Goal: Use online tool/utility: Utilize a website feature to perform a specific function

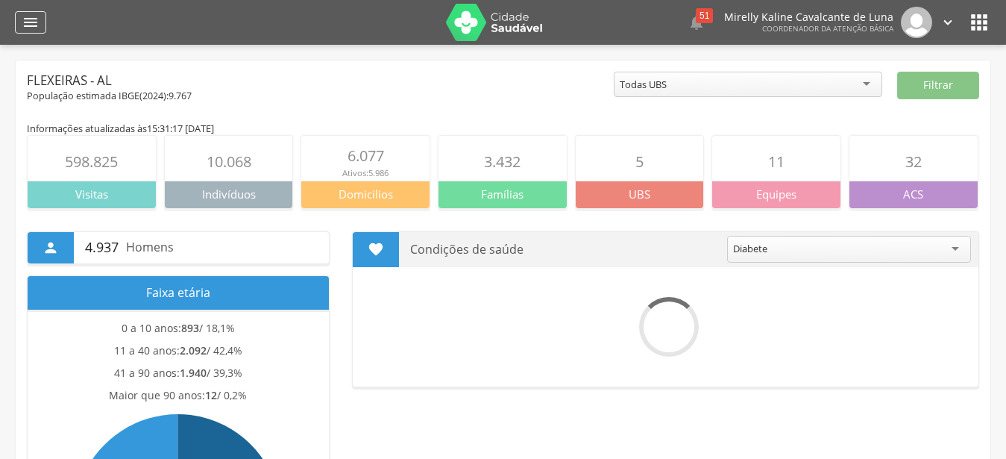
click at [39, 24] on div "" at bounding box center [30, 22] width 31 height 22
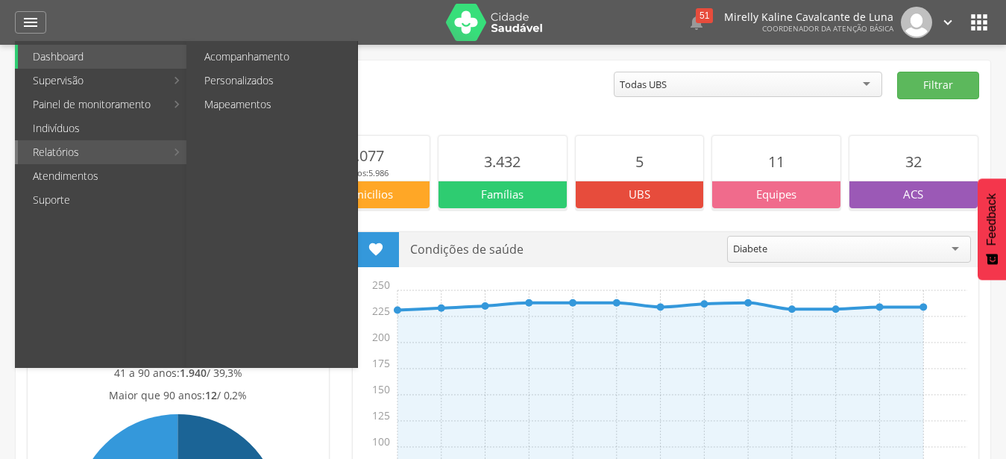
click at [129, 147] on link "Relatórios" at bounding box center [92, 152] width 148 height 24
click at [269, 72] on link "Personalizados" at bounding box center [273, 81] width 168 height 24
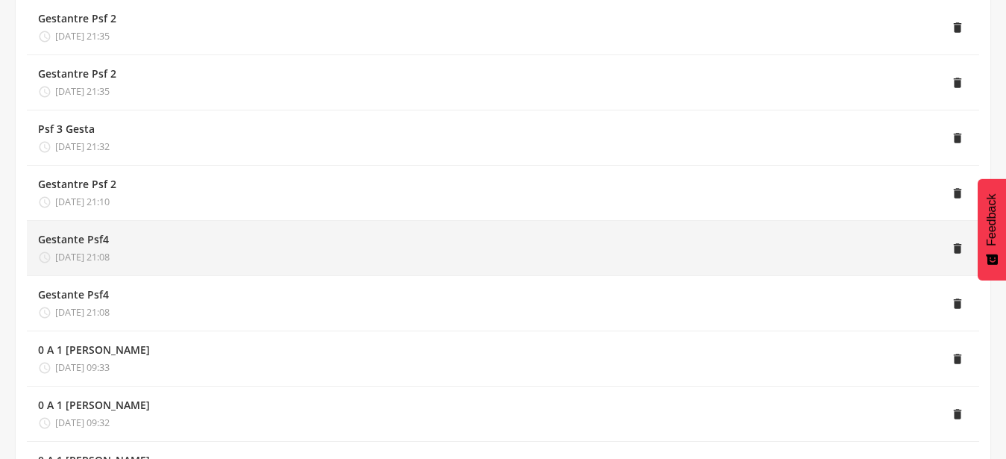
scroll to position [228, 0]
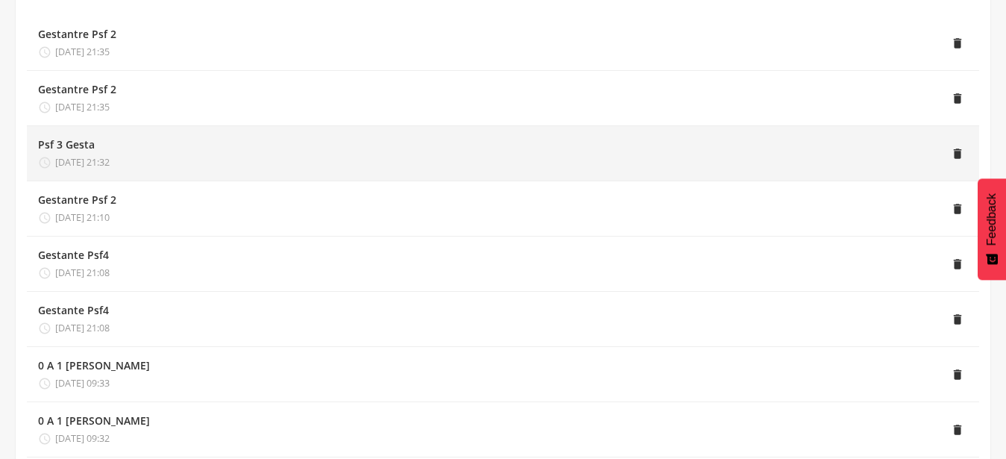
click at [110, 142] on div "Psf 3 Gesta" at bounding box center [74, 144] width 72 height 15
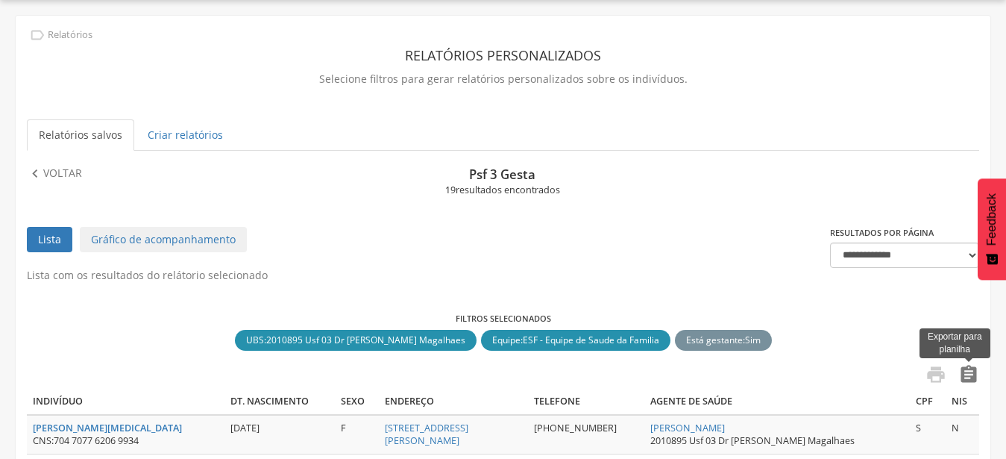
click at [968, 377] on icon "" at bounding box center [968, 374] width 21 height 21
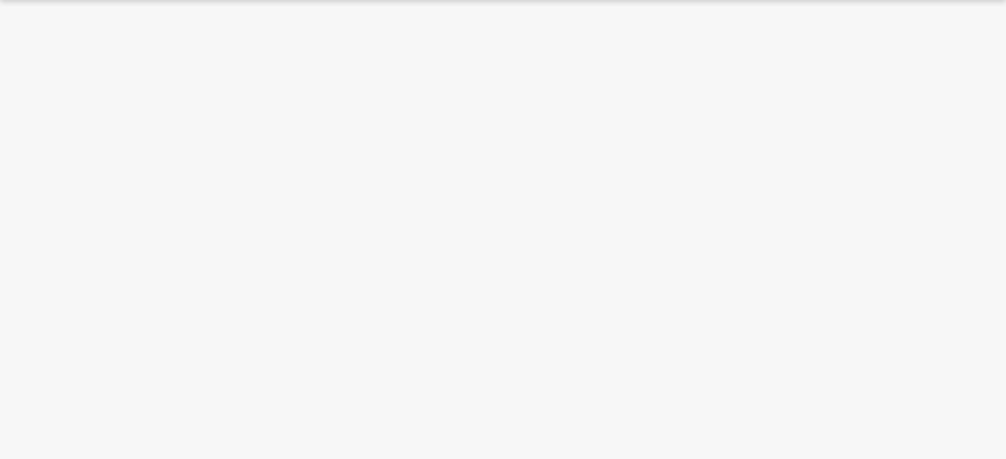
scroll to position [45, 0]
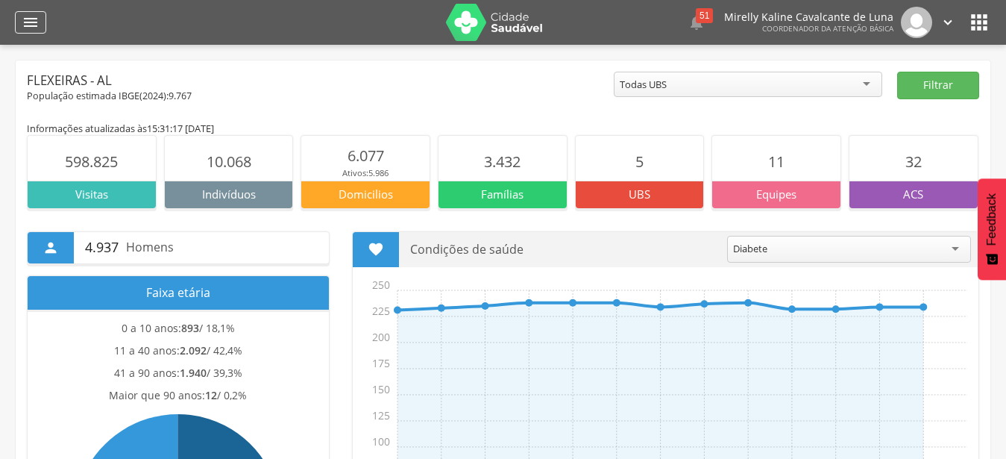
click at [45, 21] on div "" at bounding box center [30, 22] width 31 height 22
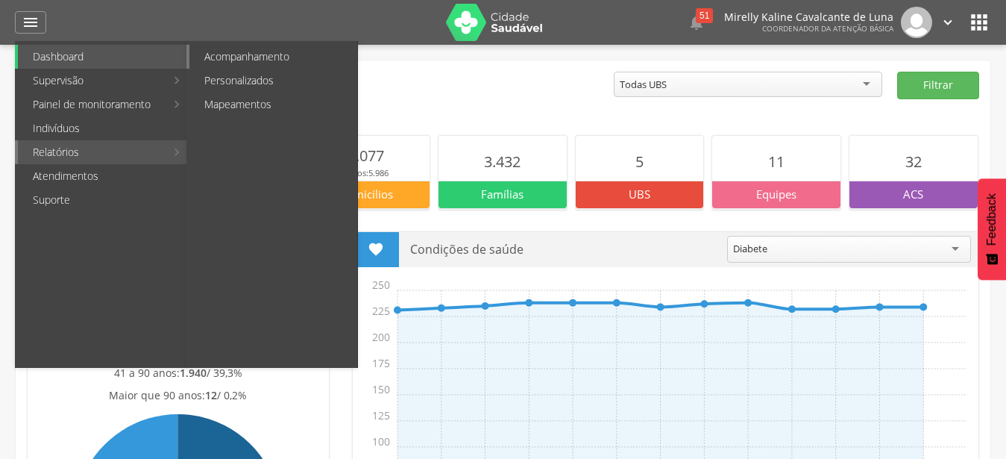
click at [271, 54] on link "Acompanhamento" at bounding box center [273, 57] width 168 height 24
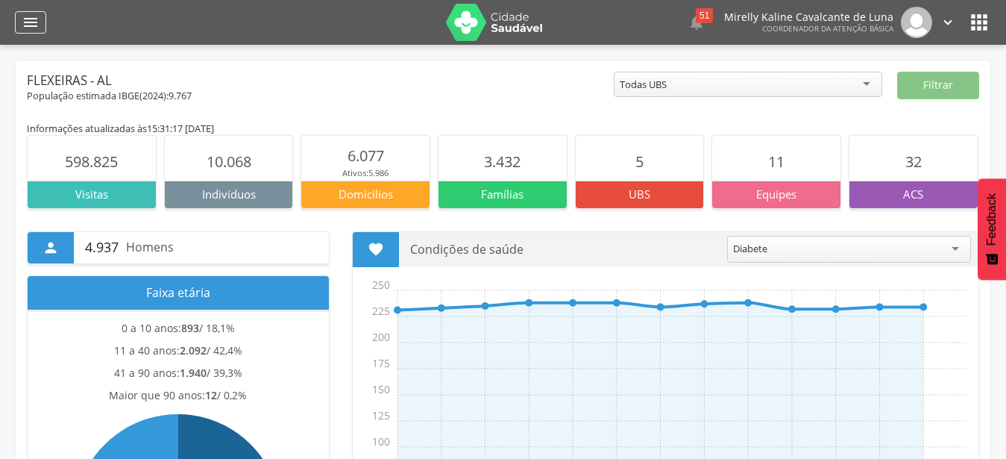
click at [42, 33] on div "" at bounding box center [30, 22] width 31 height 22
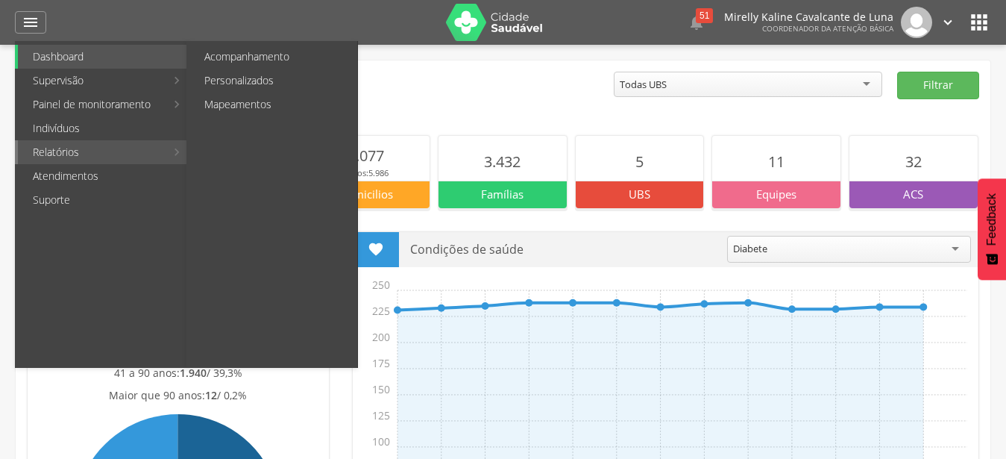
click at [71, 147] on link "Relatórios" at bounding box center [92, 152] width 148 height 24
click at [270, 85] on link "Personalizados" at bounding box center [273, 81] width 168 height 24
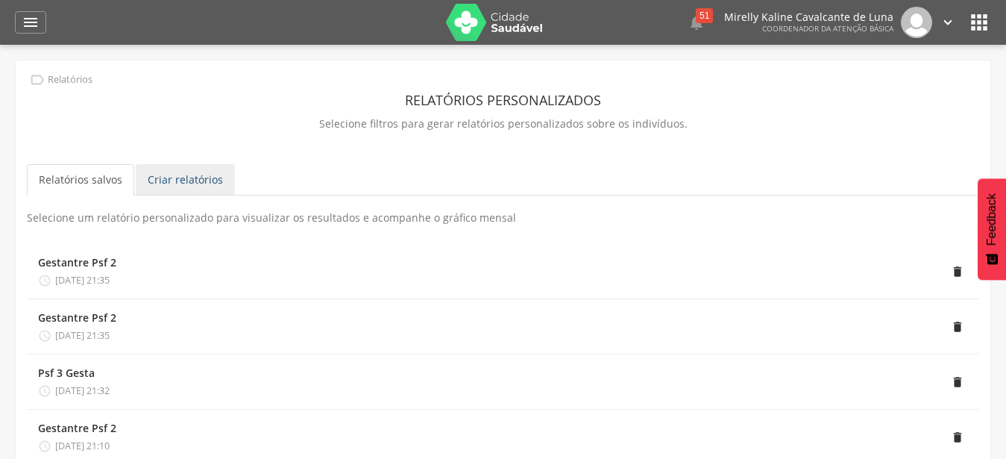
click at [179, 174] on link "Criar relatórios" at bounding box center [185, 179] width 99 height 31
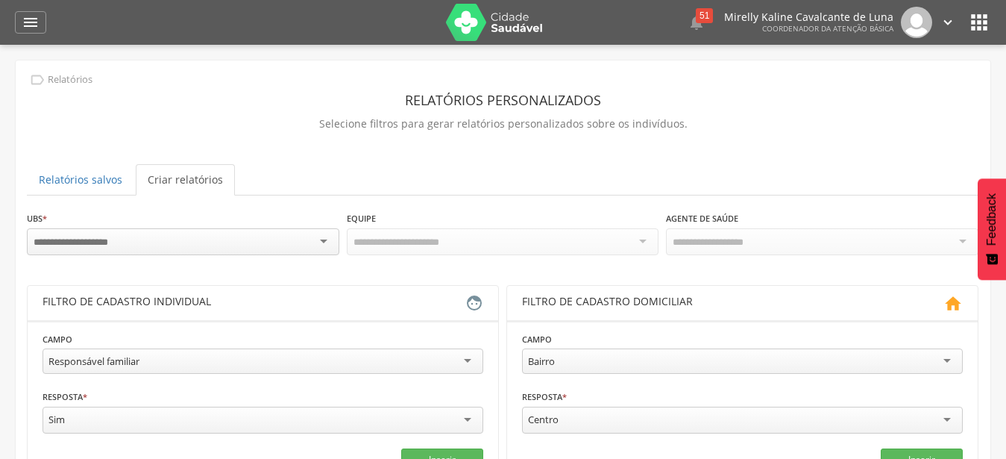
click at [335, 233] on div at bounding box center [183, 241] width 312 height 27
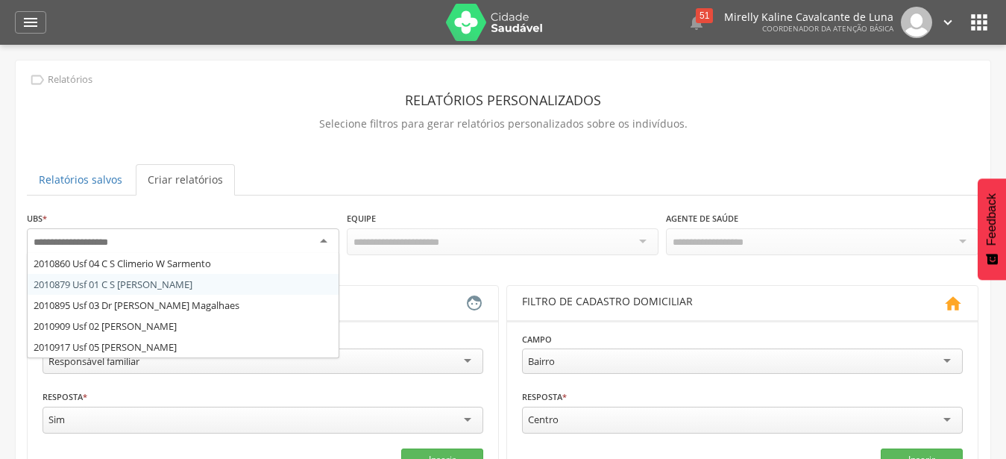
click at [268, 285] on div "**********" at bounding box center [503, 436] width 952 height 453
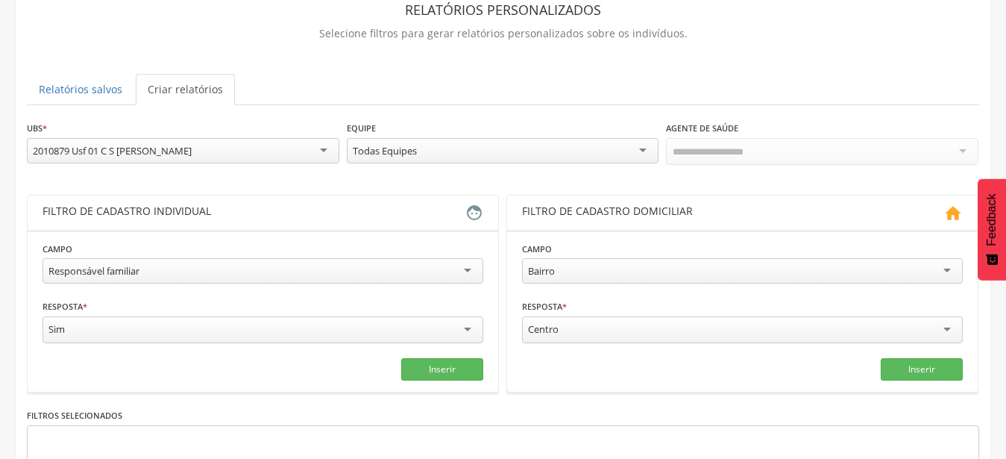
scroll to position [243, 0]
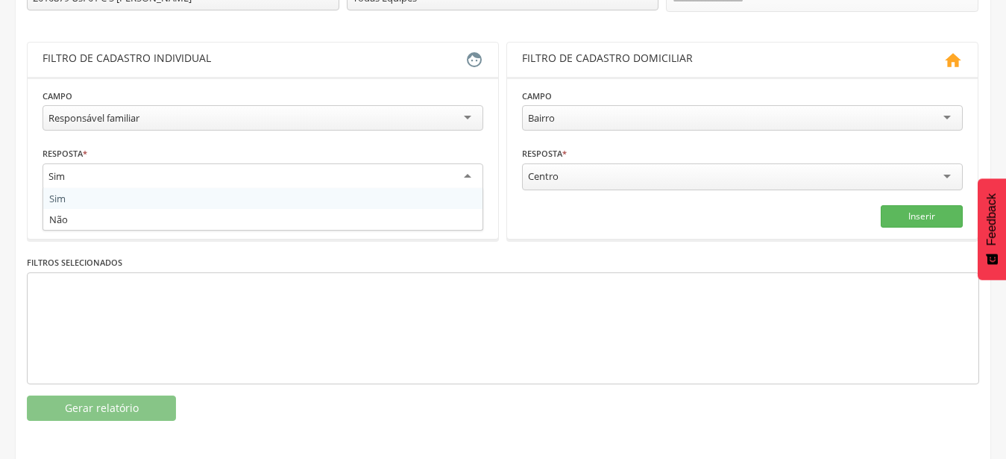
click at [456, 174] on div "Sim" at bounding box center [263, 176] width 441 height 27
click at [339, 125] on div "Responsável familiar" at bounding box center [263, 117] width 441 height 25
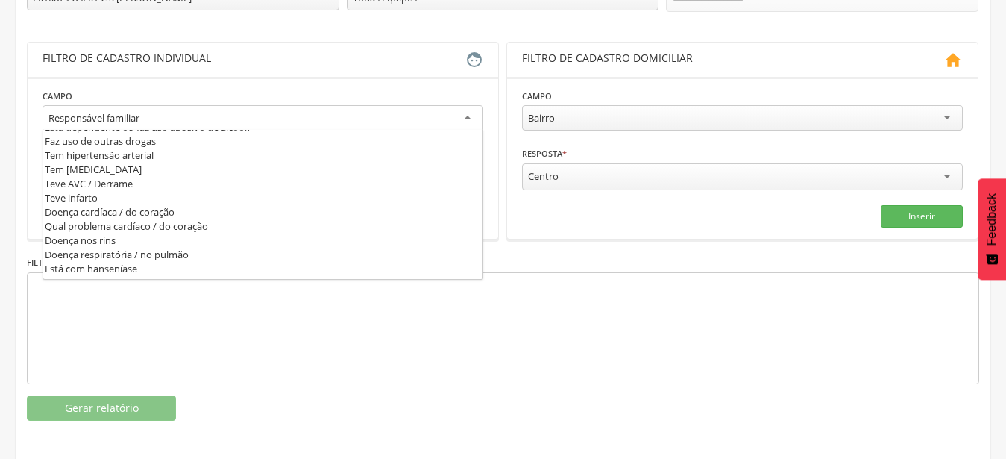
scroll to position [456, 0]
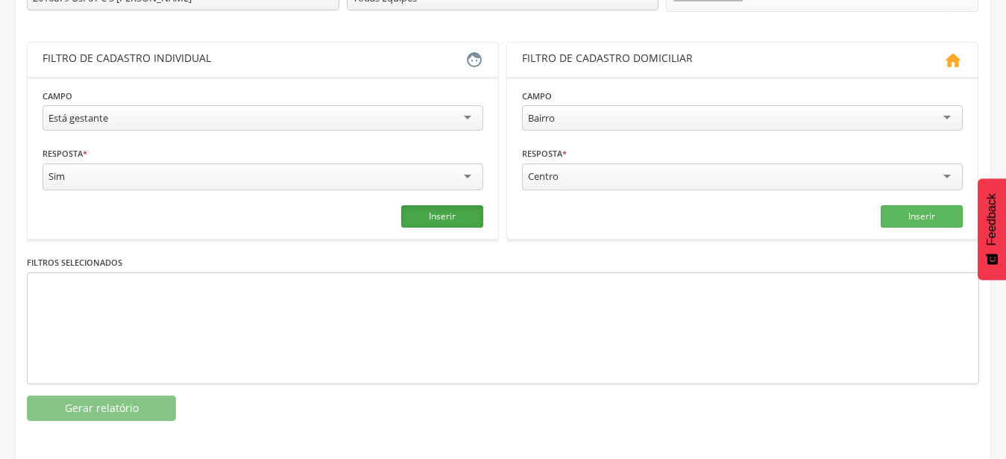
click at [438, 215] on button "Inserir" at bounding box center [442, 216] width 82 height 22
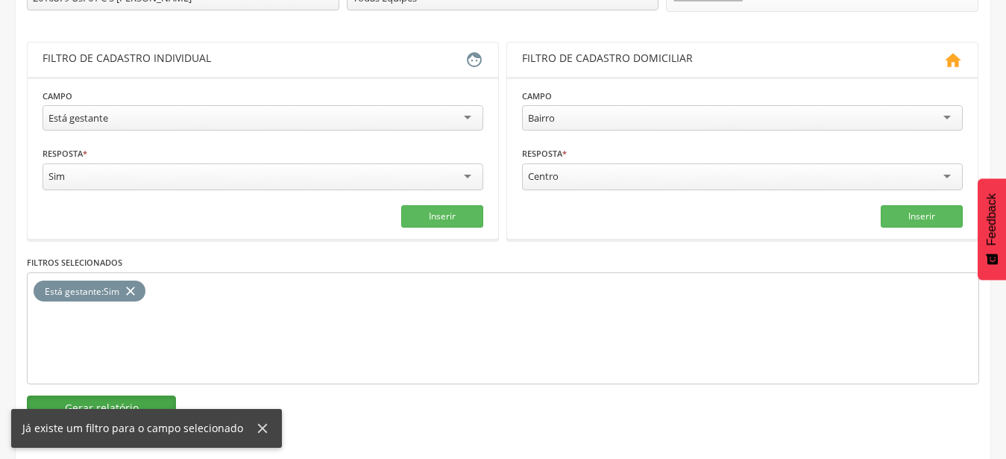
click at [74, 399] on button "Gerar relatório" at bounding box center [101, 407] width 149 height 25
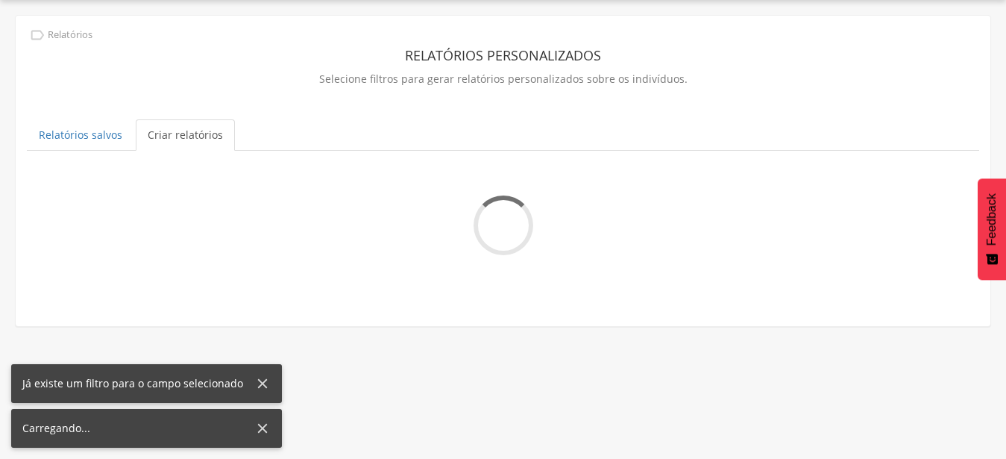
scroll to position [45, 0]
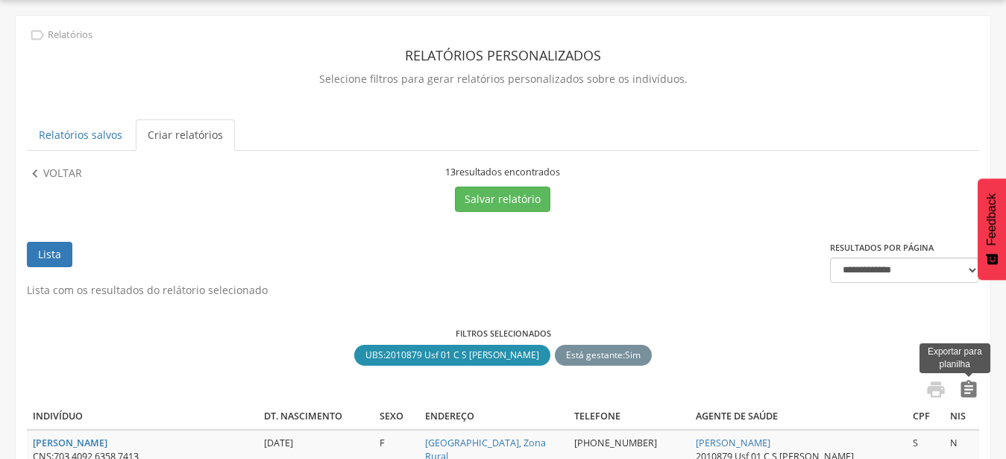
click at [970, 393] on icon "" at bounding box center [968, 389] width 21 height 21
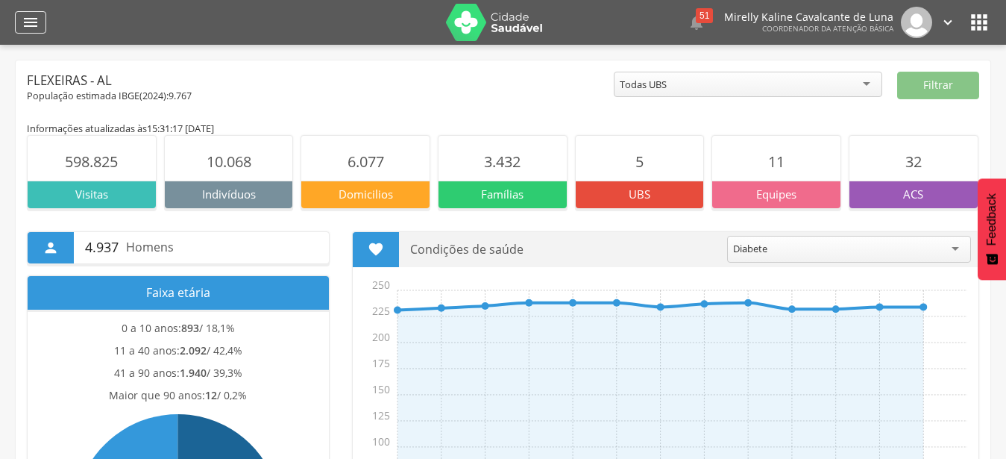
click at [28, 25] on icon "" at bounding box center [31, 22] width 18 height 18
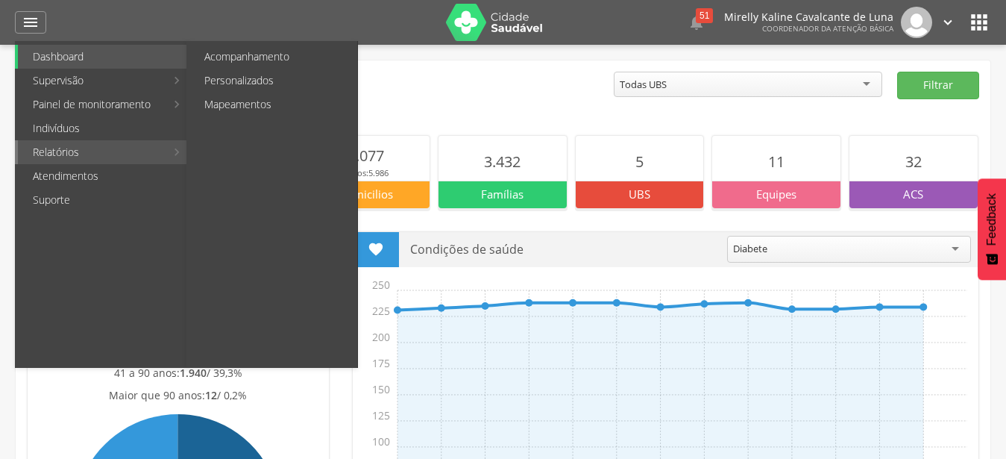
click at [81, 160] on link "Relatórios" at bounding box center [92, 152] width 148 height 24
click at [274, 84] on link "Personalizados" at bounding box center [273, 81] width 168 height 24
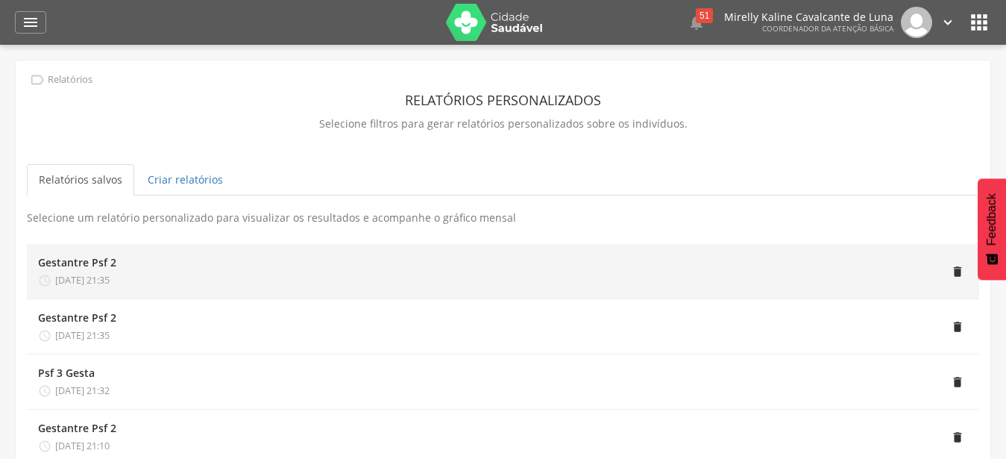
click at [110, 276] on span "[DATE] 21:35" at bounding box center [82, 280] width 54 height 13
click at [0, 0] on div at bounding box center [0, 0] width 0 height 0
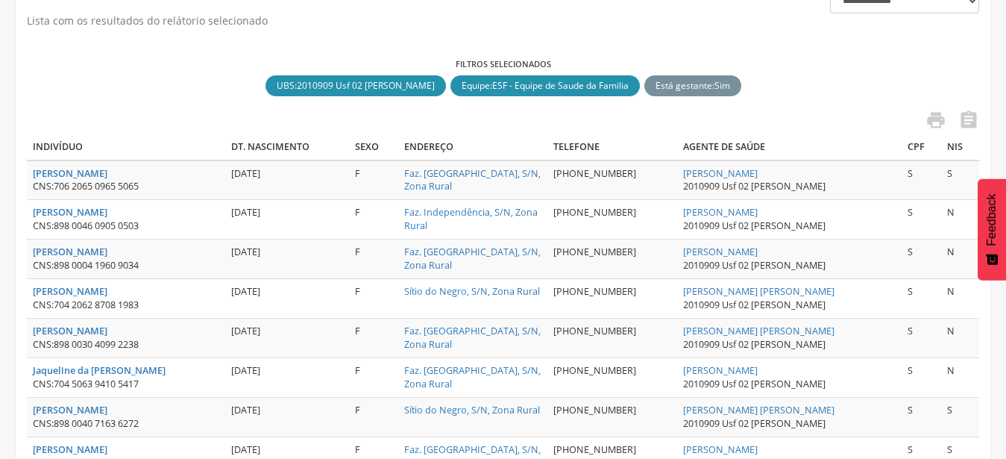
scroll to position [304, 0]
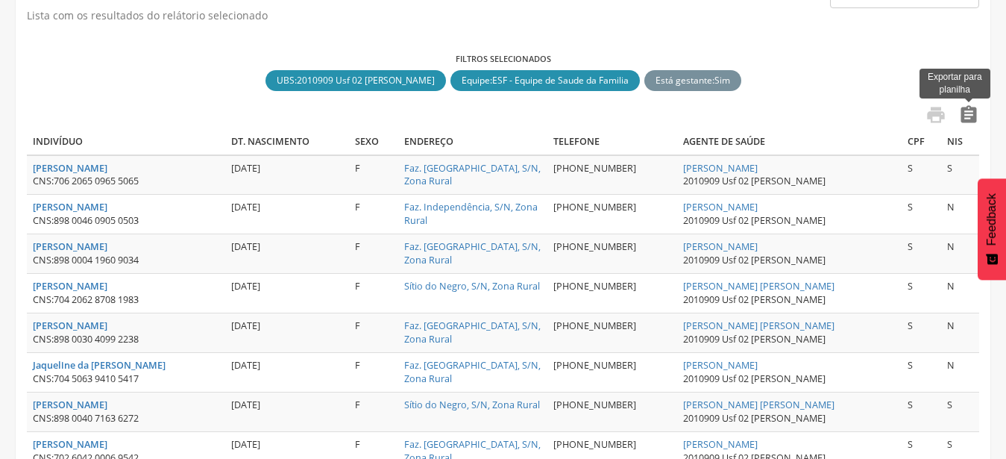
click at [967, 120] on icon "" at bounding box center [968, 114] width 21 height 21
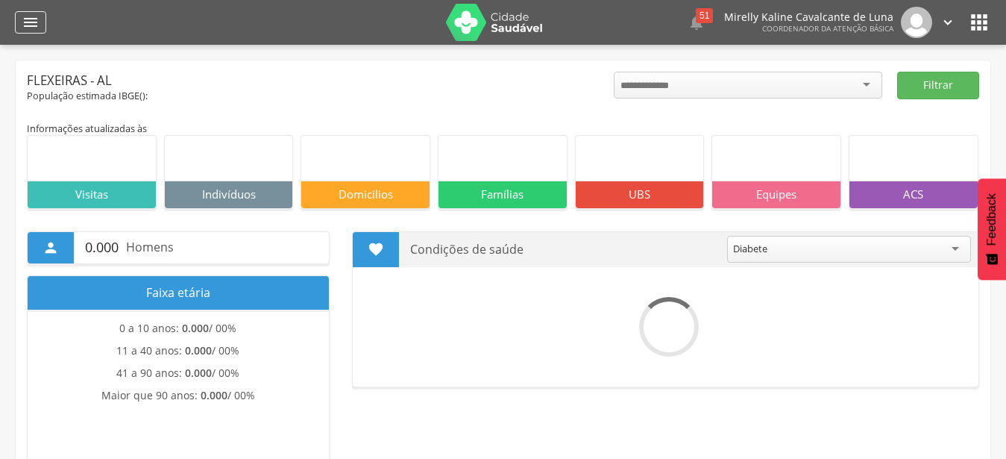
click at [34, 22] on icon "" at bounding box center [31, 22] width 18 height 18
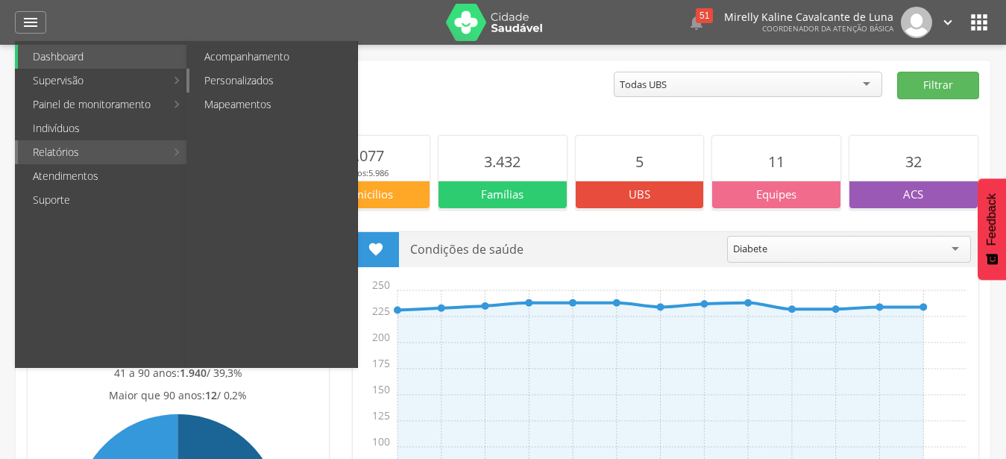
click at [236, 80] on link "Personalizados" at bounding box center [273, 81] width 168 height 24
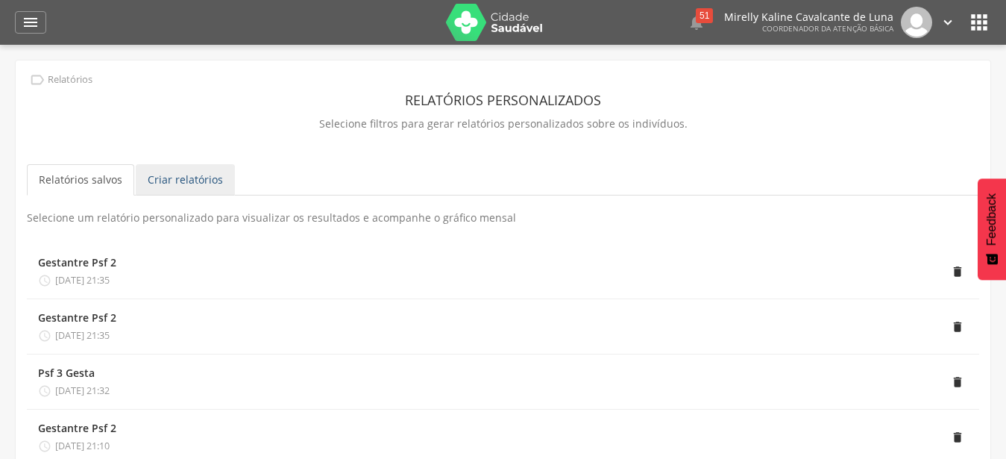
click at [175, 181] on link "Criar relatórios" at bounding box center [185, 179] width 99 height 31
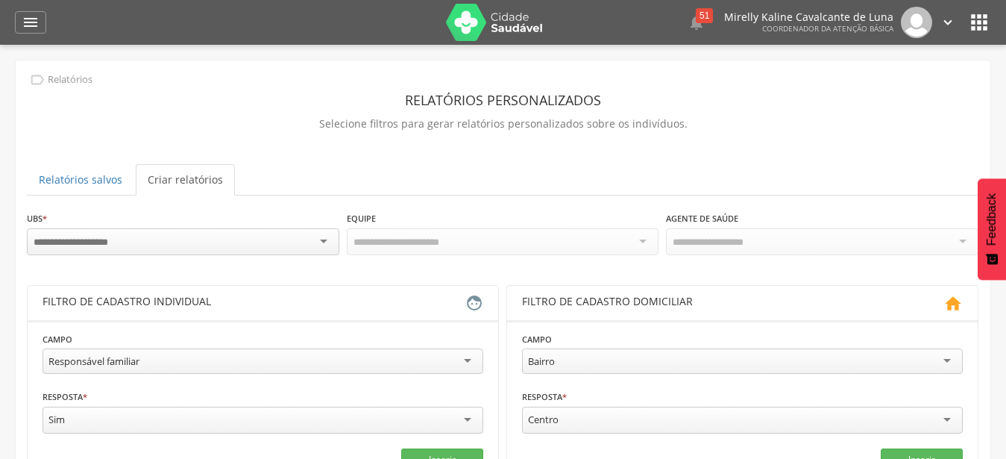
click at [332, 241] on div at bounding box center [183, 241] width 312 height 27
click at [275, 263] on div "**********" at bounding box center [503, 240] width 952 height 60
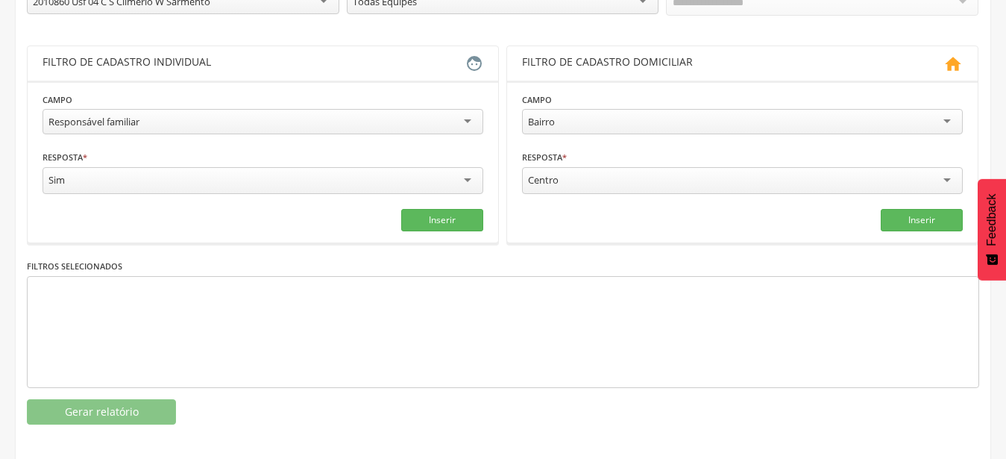
scroll to position [243, 0]
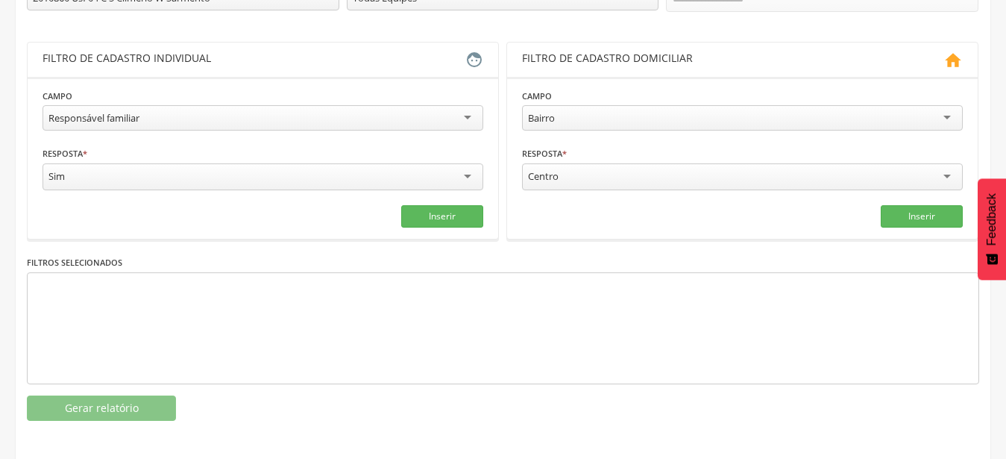
click at [472, 176] on div "Sim" at bounding box center [263, 176] width 441 height 27
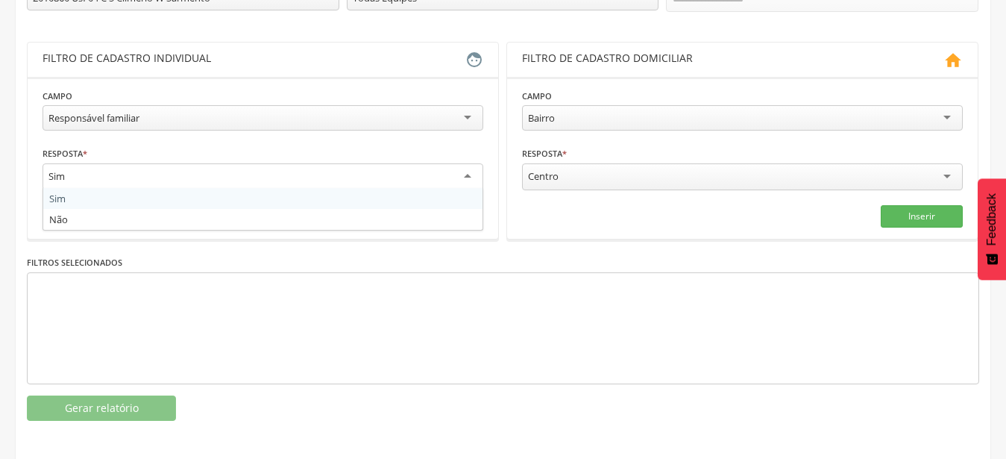
click at [472, 176] on div "Sim" at bounding box center [263, 176] width 441 height 27
click at [408, 129] on div "Responsável familiar" at bounding box center [263, 117] width 441 height 25
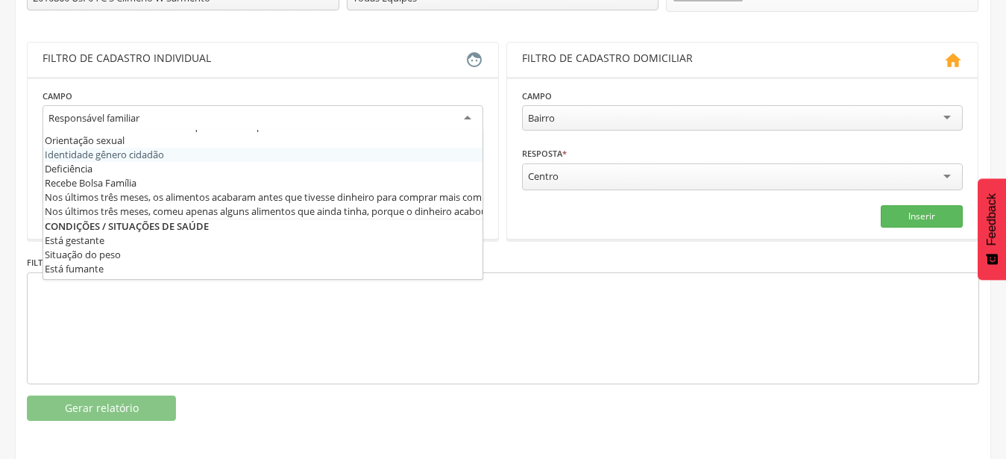
scroll to position [375, 0]
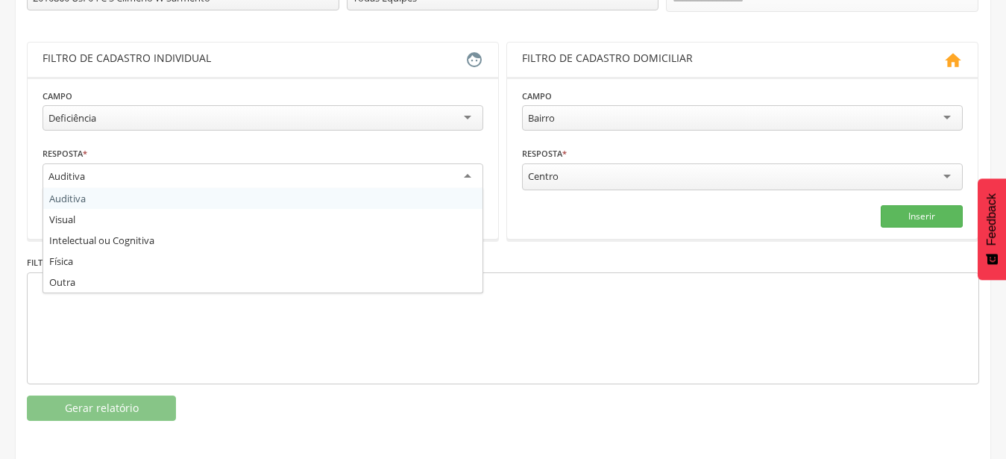
click at [462, 175] on div "Auditiva" at bounding box center [263, 176] width 441 height 27
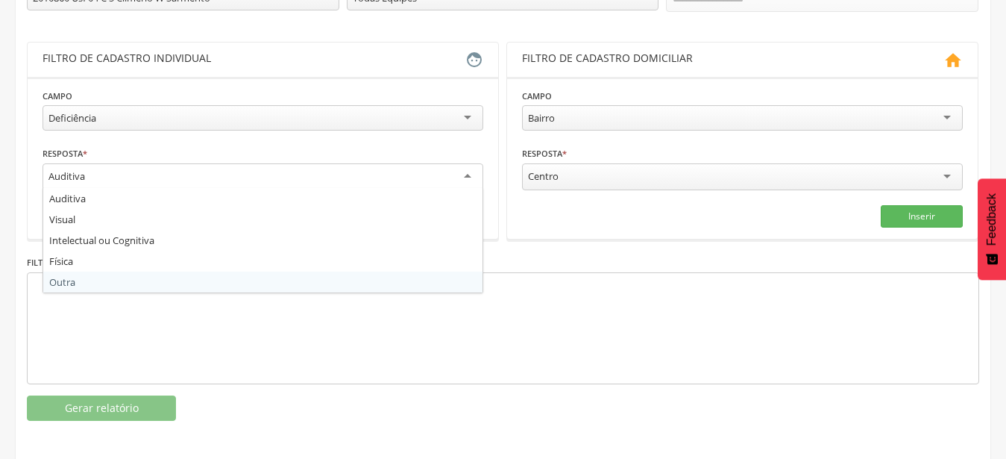
click at [234, 293] on div at bounding box center [503, 328] width 952 height 112
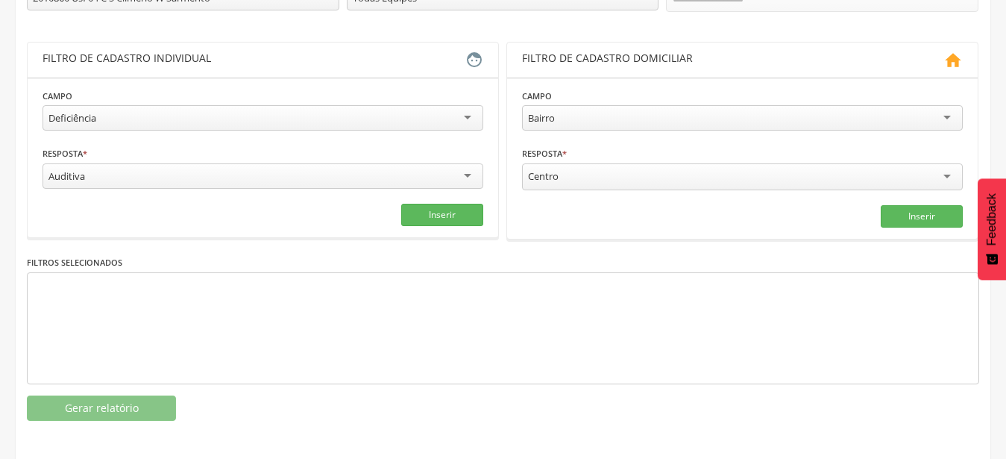
click at [482, 173] on div "Auditiva" at bounding box center [263, 175] width 441 height 25
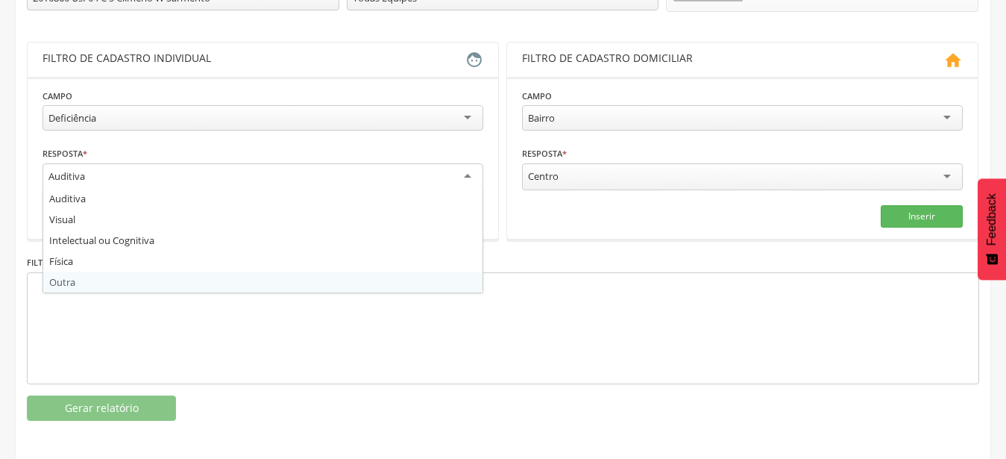
click at [80, 286] on div "**********" at bounding box center [503, 193] width 952 height 453
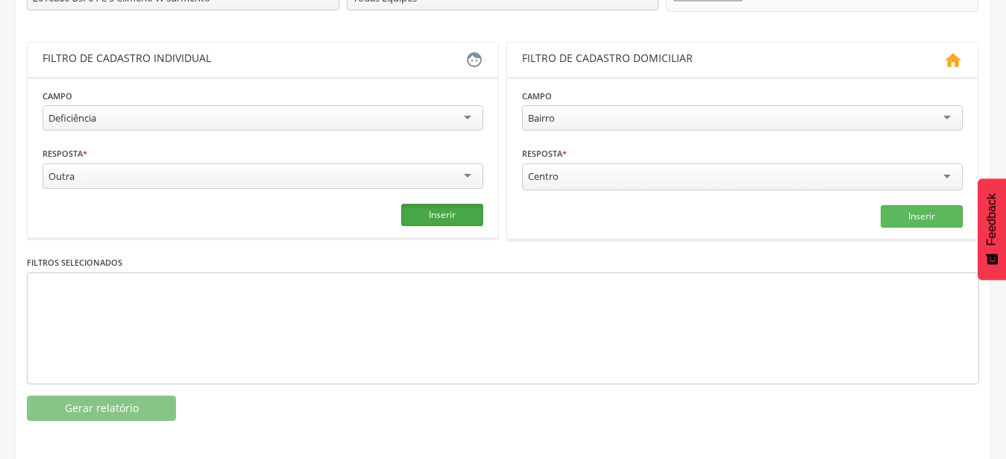
click at [471, 217] on button "Inserir" at bounding box center [442, 215] width 82 height 22
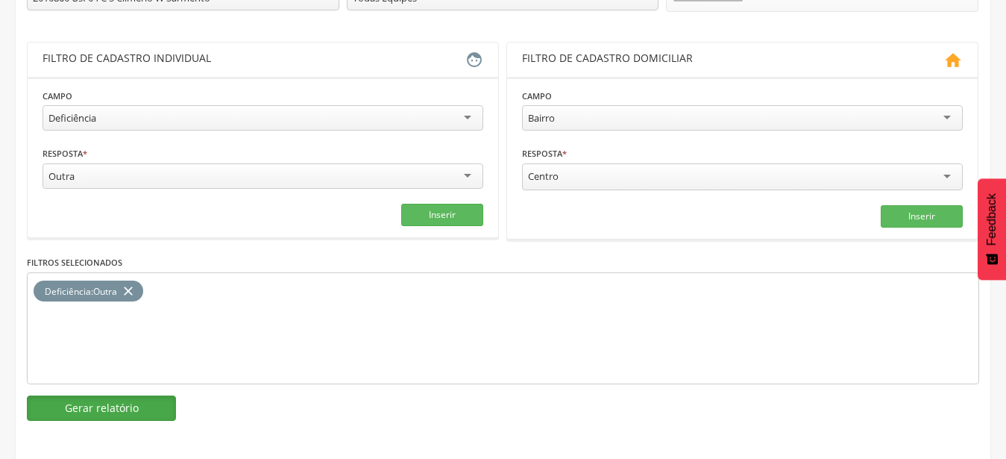
click at [128, 400] on button "Gerar relatório" at bounding box center [101, 407] width 149 height 25
click at [128, 260] on div " Supervisão  Distritos  Ubs Coordenador: - Flexeiras / AL Intervalo de Tempo…" at bounding box center [503, 31] width 1006 height 459
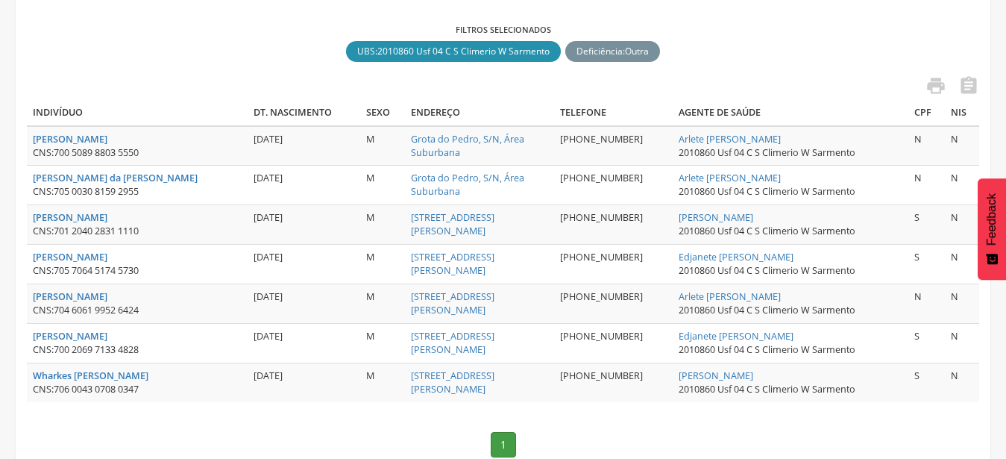
scroll to position [349, 0]
